Goal: Complete application form

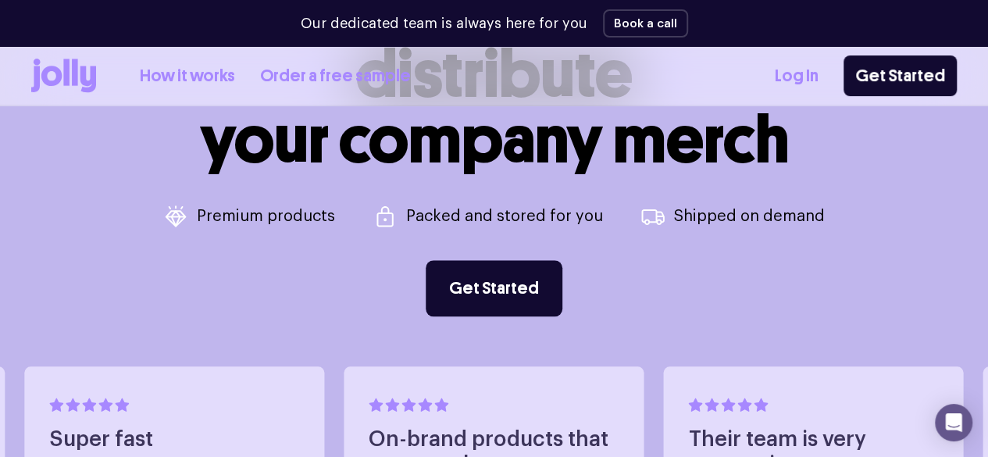
scroll to position [625, 0]
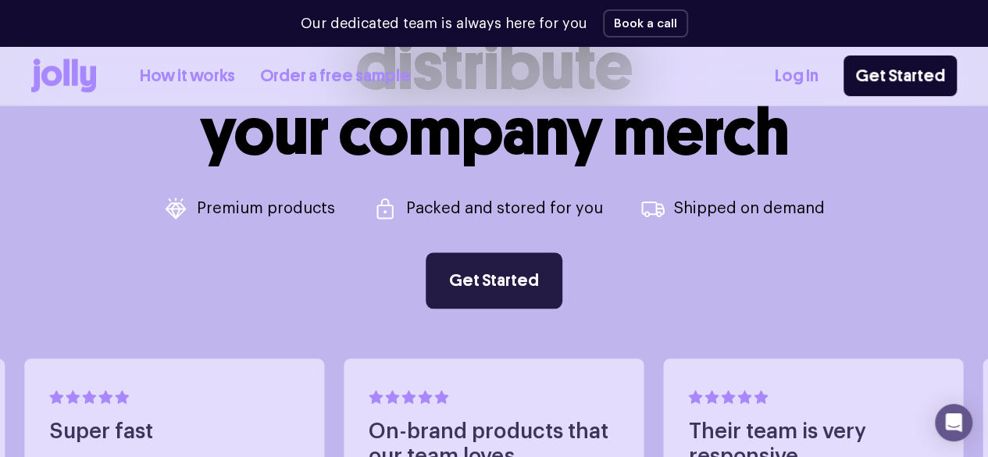
click at [478, 272] on link "Get Started" at bounding box center [494, 280] width 137 height 56
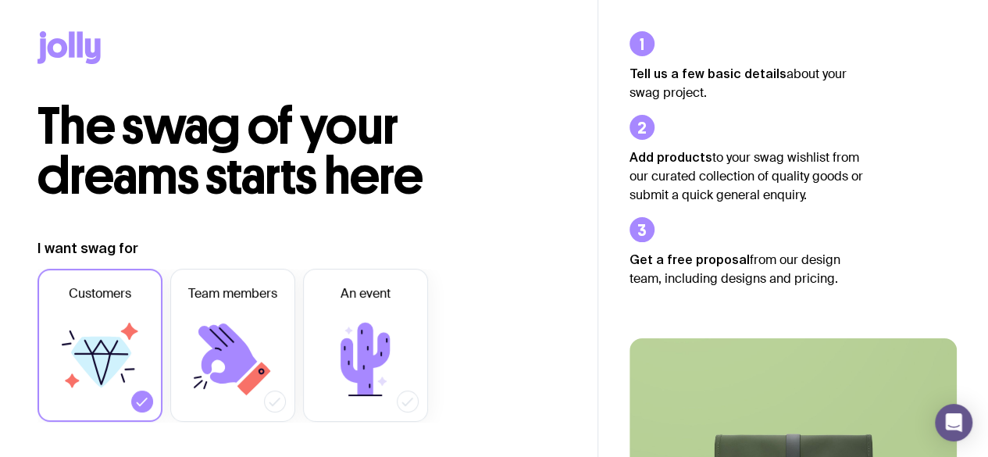
scroll to position [78, 0]
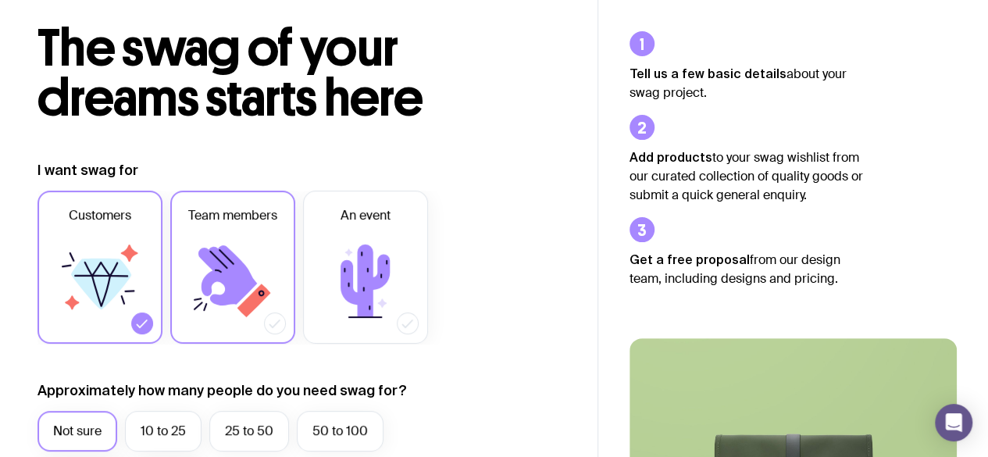
click at [228, 249] on icon at bounding box center [227, 275] width 59 height 60
click at [0, 0] on input "Team members" at bounding box center [0, 0] width 0 height 0
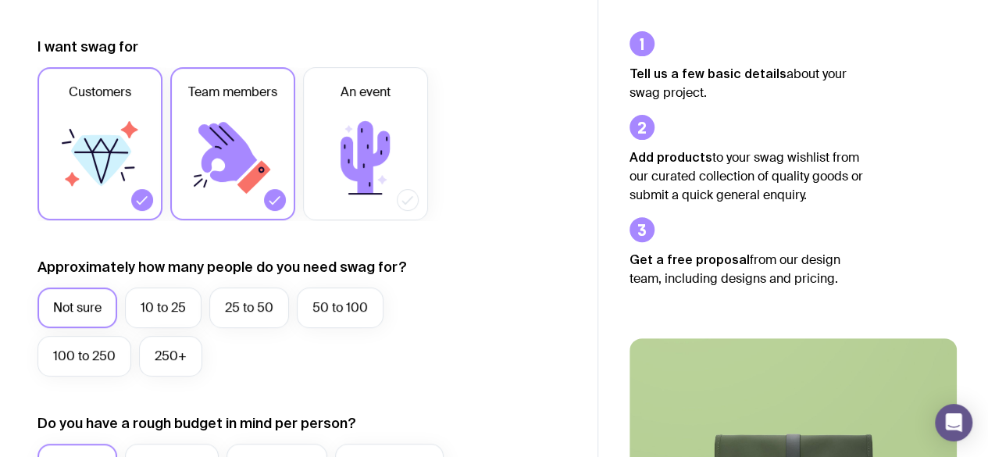
scroll to position [234, 0]
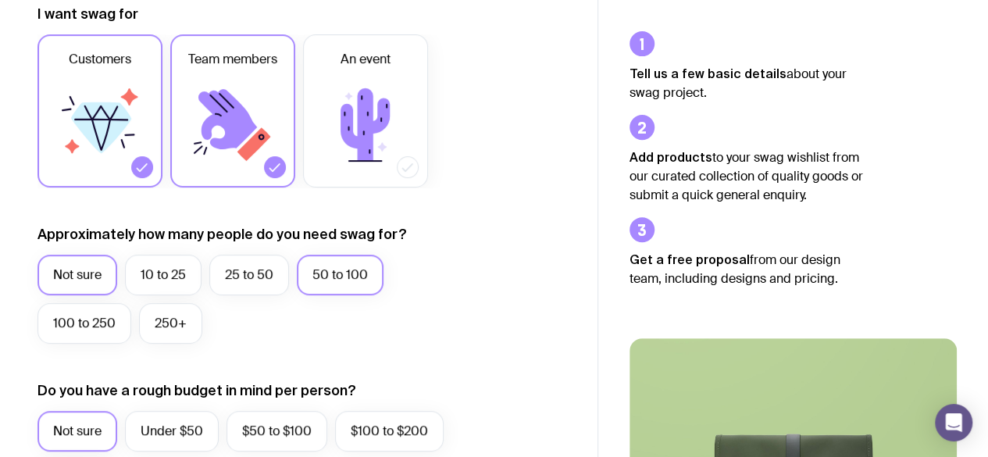
click at [342, 280] on label "50 to 100" at bounding box center [340, 275] width 87 height 41
click at [0, 0] on input "50 to 100" at bounding box center [0, 0] width 0 height 0
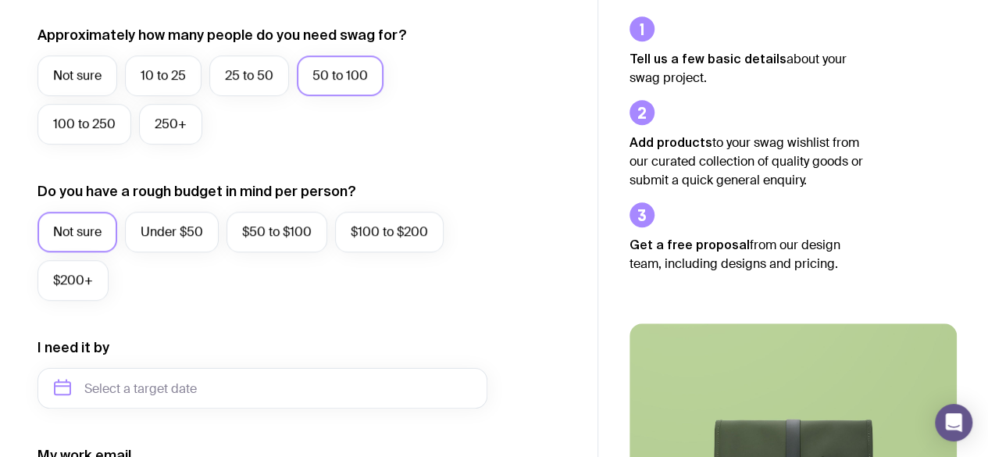
scroll to position [468, 0]
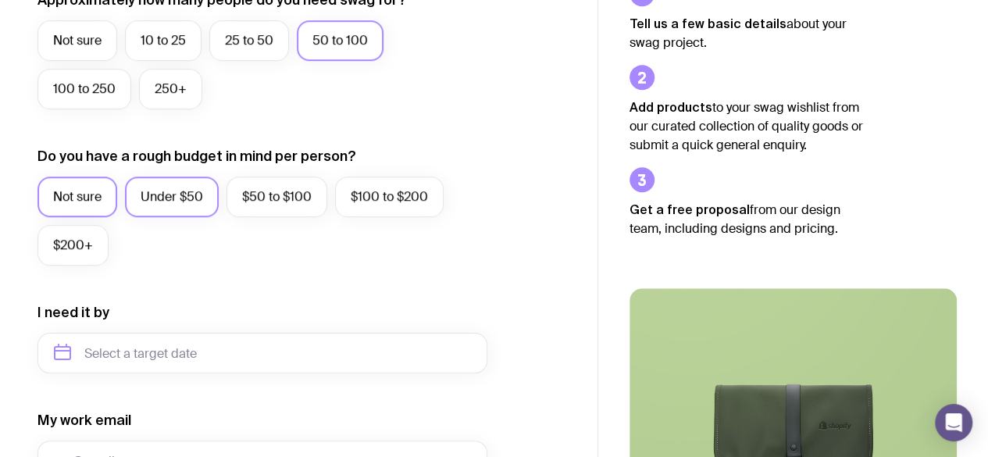
click at [186, 201] on label "Under $50" at bounding box center [172, 196] width 94 height 41
click at [0, 0] on input "Under $50" at bounding box center [0, 0] width 0 height 0
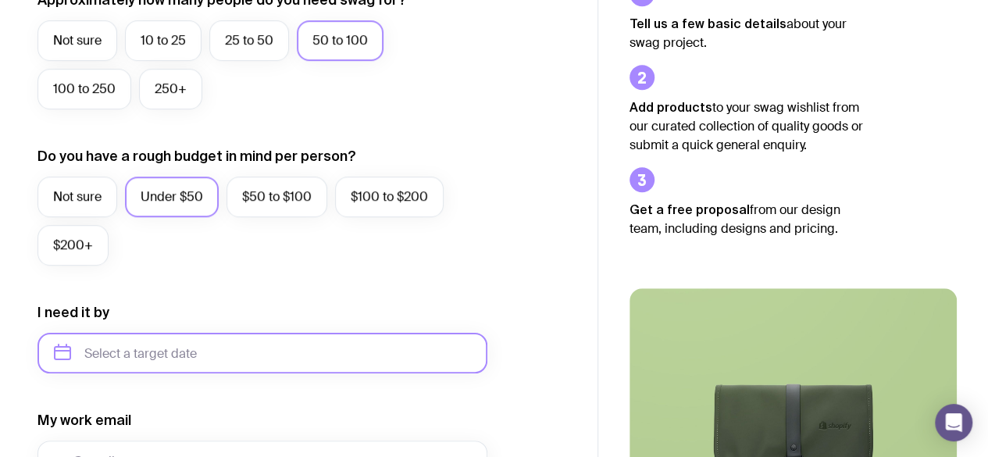
click at [66, 344] on input "text" at bounding box center [262, 353] width 450 height 41
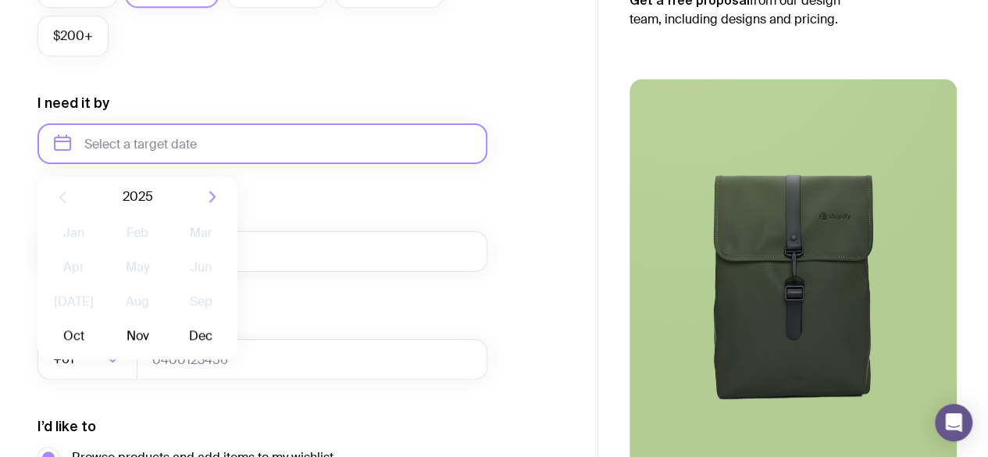
scroll to position [703, 0]
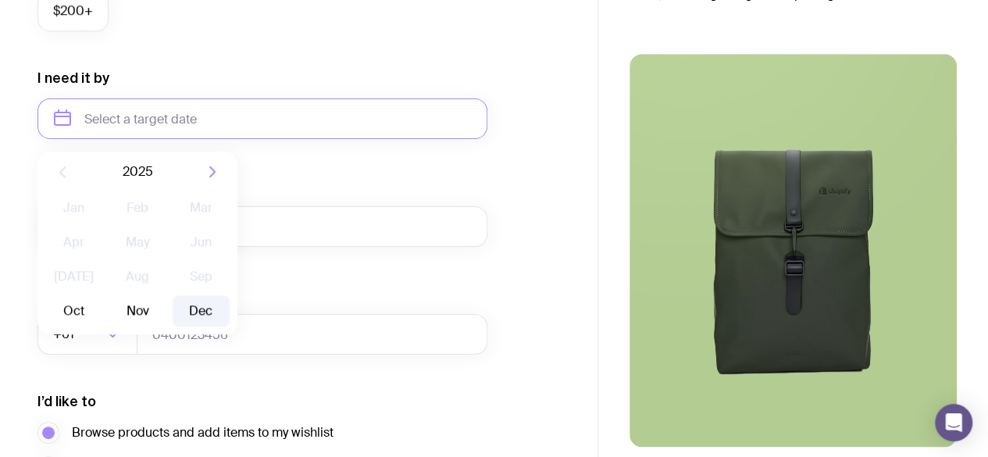
click at [188, 312] on button "Dec" at bounding box center [201, 310] width 57 height 31
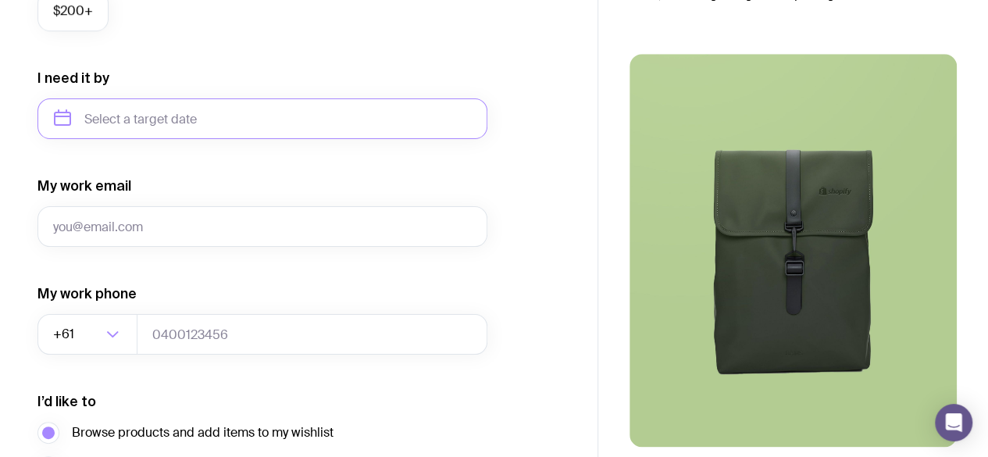
type input "[DATE]"
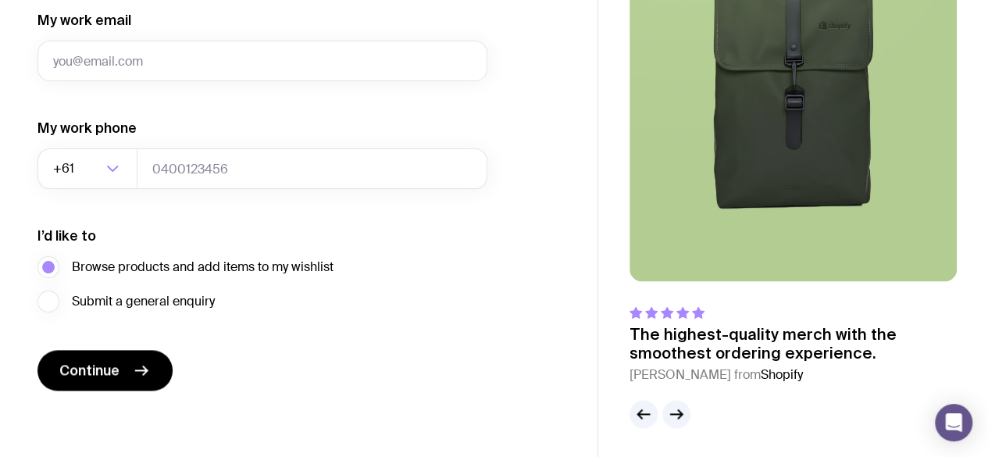
scroll to position [870, 0]
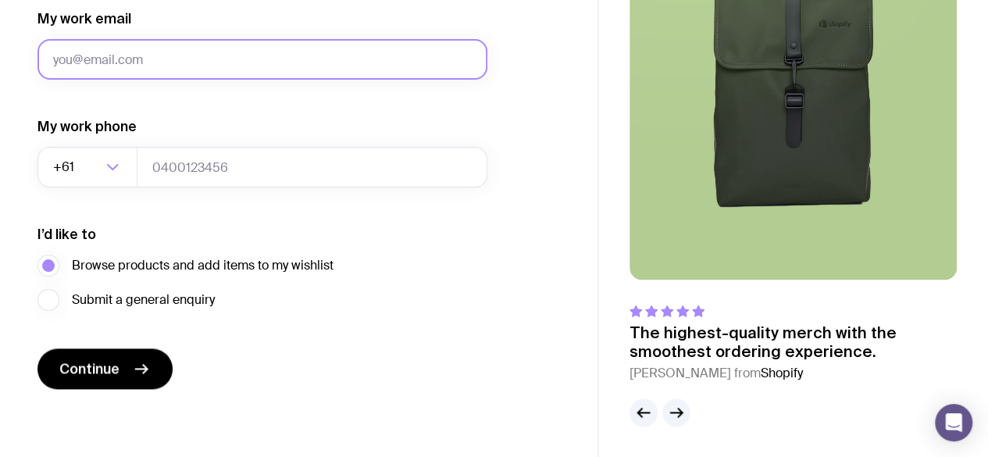
click at [102, 59] on input "My work email" at bounding box center [262, 59] width 450 height 41
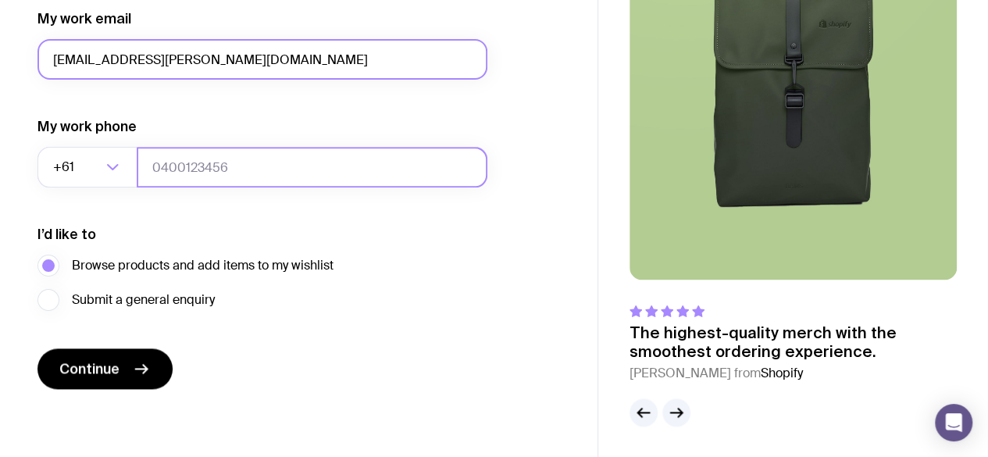
type input "[EMAIL_ADDRESS][PERSON_NAME][DOMAIN_NAME]"
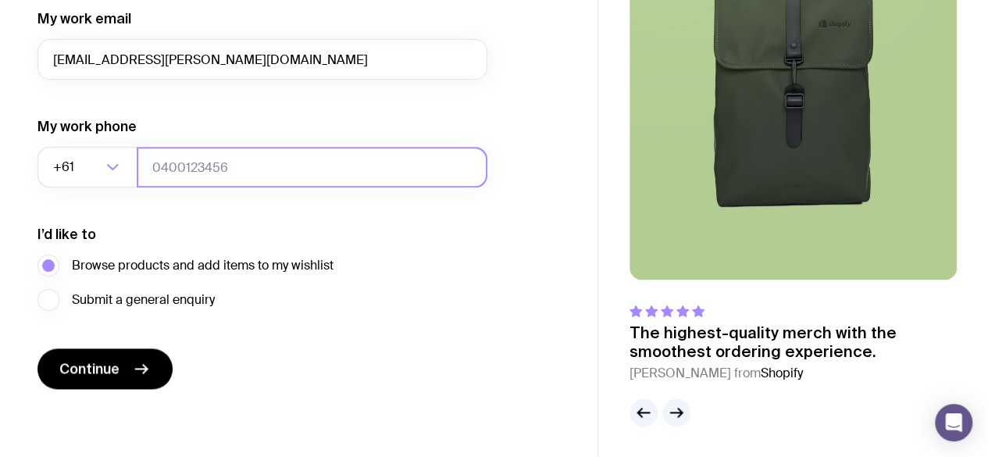
click at [173, 155] on input "tel" at bounding box center [312, 167] width 351 height 41
type input "0407278454"
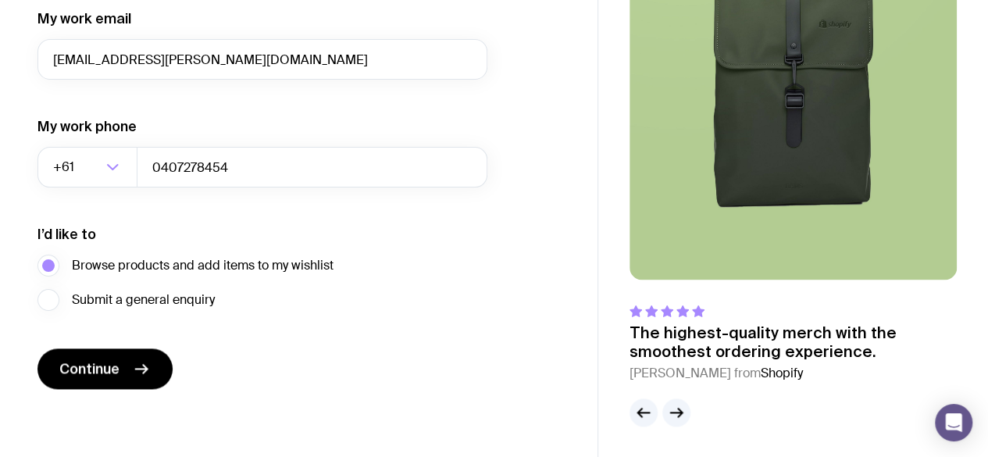
drag, startPoint x: 510, startPoint y: 399, endPoint x: 534, endPoint y: 447, distance: 54.1
